Goal: Navigation & Orientation: Find specific page/section

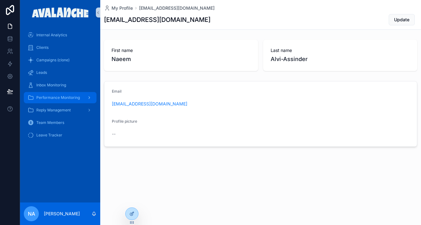
click at [87, 98] on icon "scrollable content" at bounding box center [89, 98] width 4 height 4
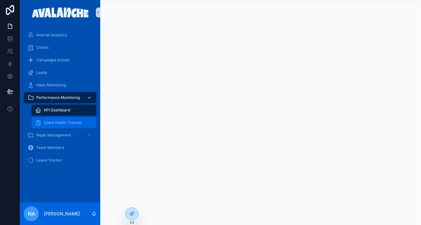
click at [70, 119] on div "Client Health Tracker" at bounding box center [64, 123] width 58 height 10
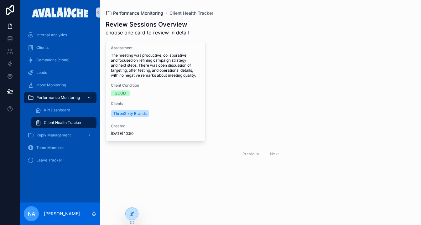
click at [150, 13] on span "Performance Monitoring" at bounding box center [138, 13] width 50 height 6
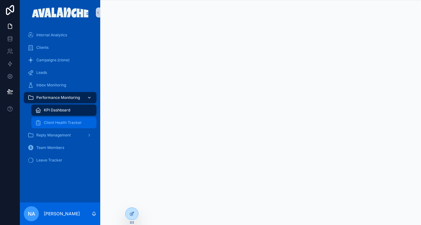
click at [67, 123] on span "Client Health Tracker" at bounding box center [63, 122] width 38 height 5
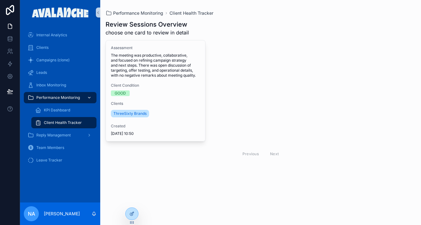
click at [274, 156] on div "Previous Next" at bounding box center [260, 154] width 45 height 10
click at [274, 153] on div "Previous Next" at bounding box center [260, 154] width 45 height 10
click at [257, 153] on div "Previous Next" at bounding box center [260, 154] width 45 height 10
click at [256, 154] on div "Previous Next" at bounding box center [260, 154] width 45 height 10
